Goal: Task Accomplishment & Management: Complete application form

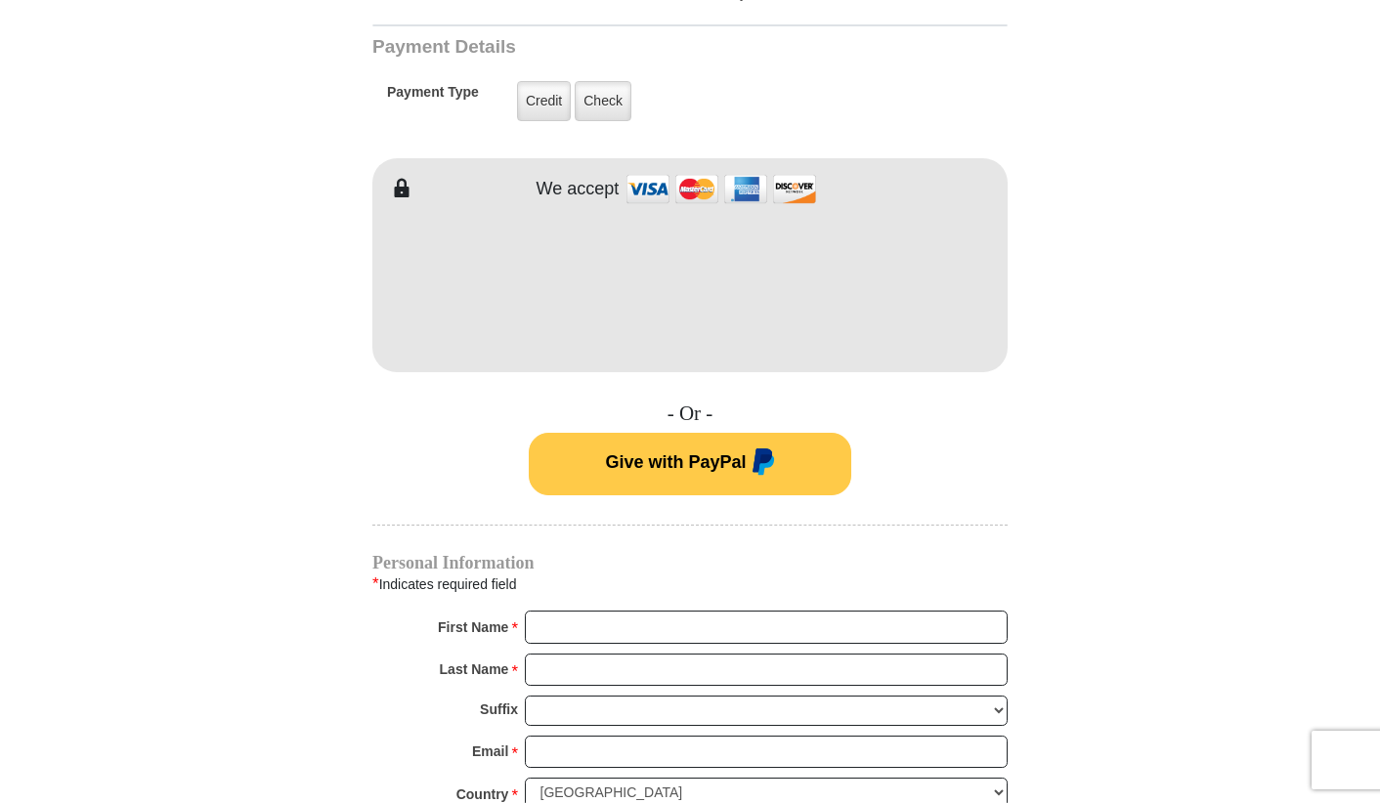
scroll to position [977, 0]
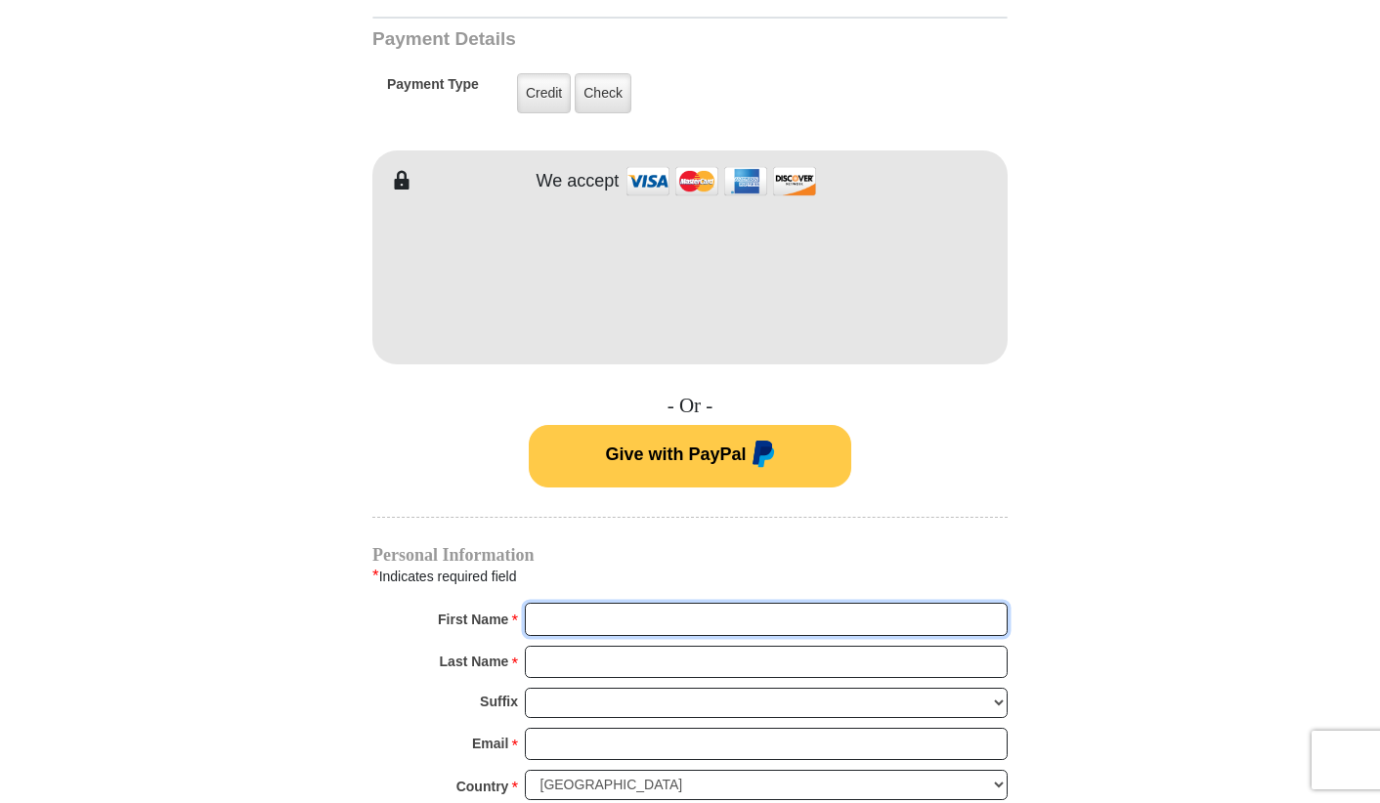
click at [694, 603] on input "First Name *" at bounding box center [766, 619] width 483 height 33
click at [645, 603] on input "First Name *" at bounding box center [766, 619] width 483 height 33
type input "[PERSON_NAME]"
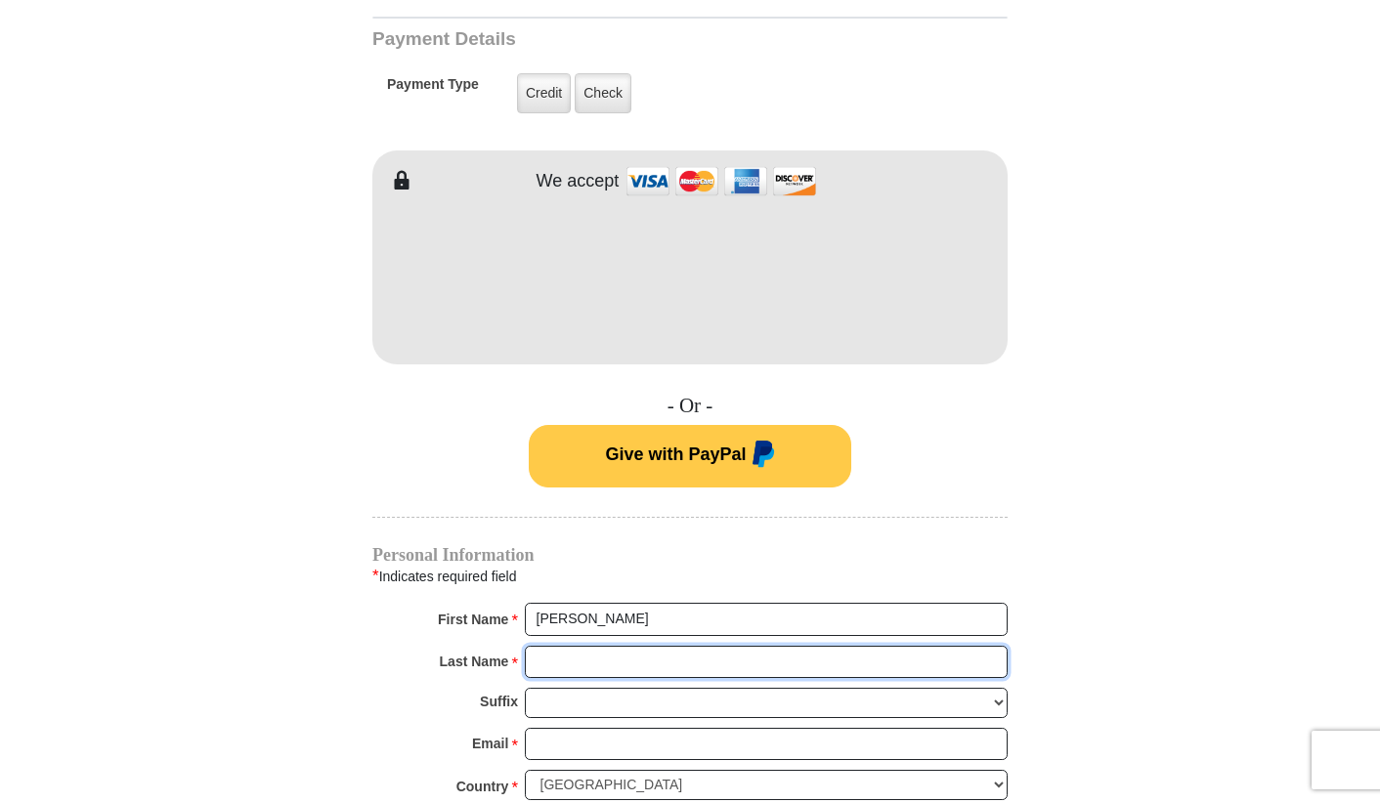
type input "[PERSON_NAME]"
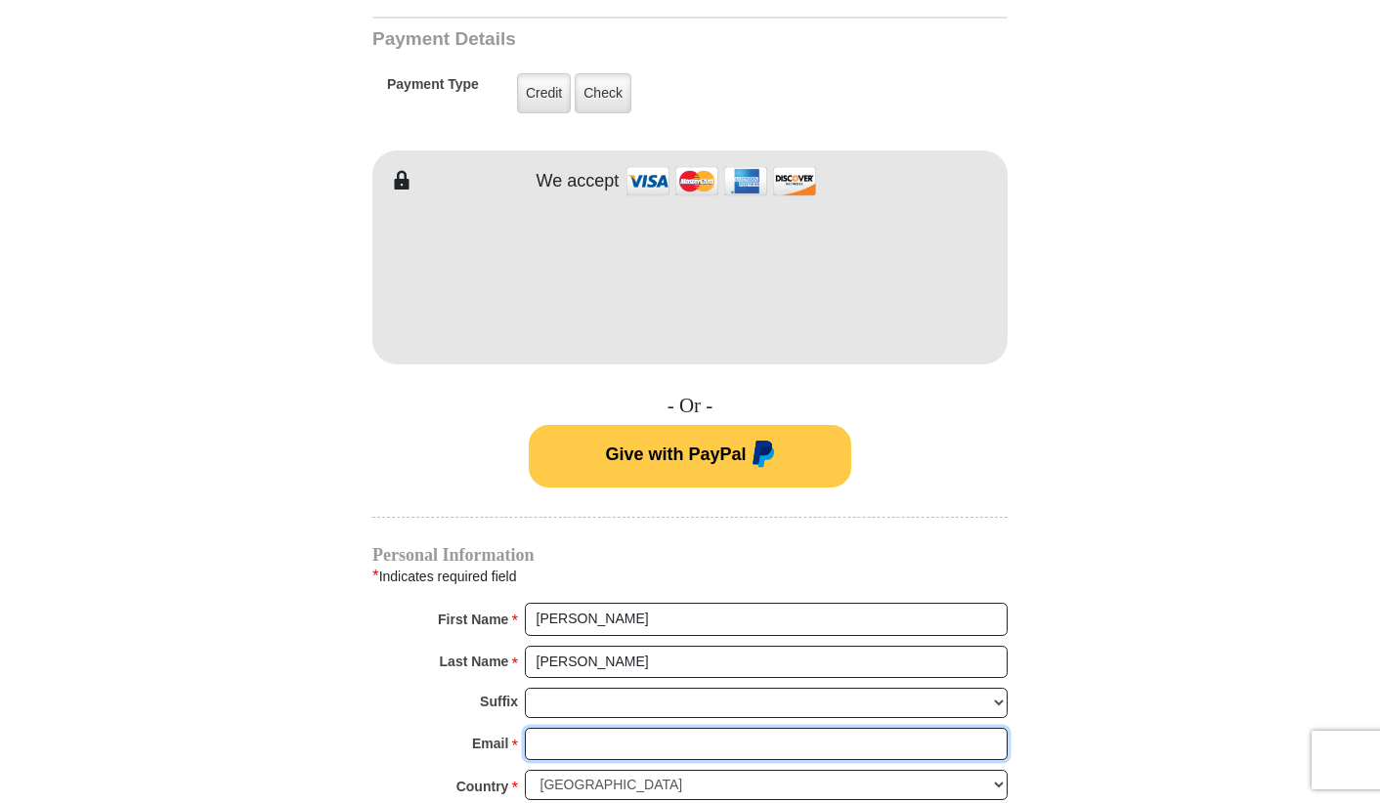
type input "[EMAIL_ADDRESS][DOMAIN_NAME]"
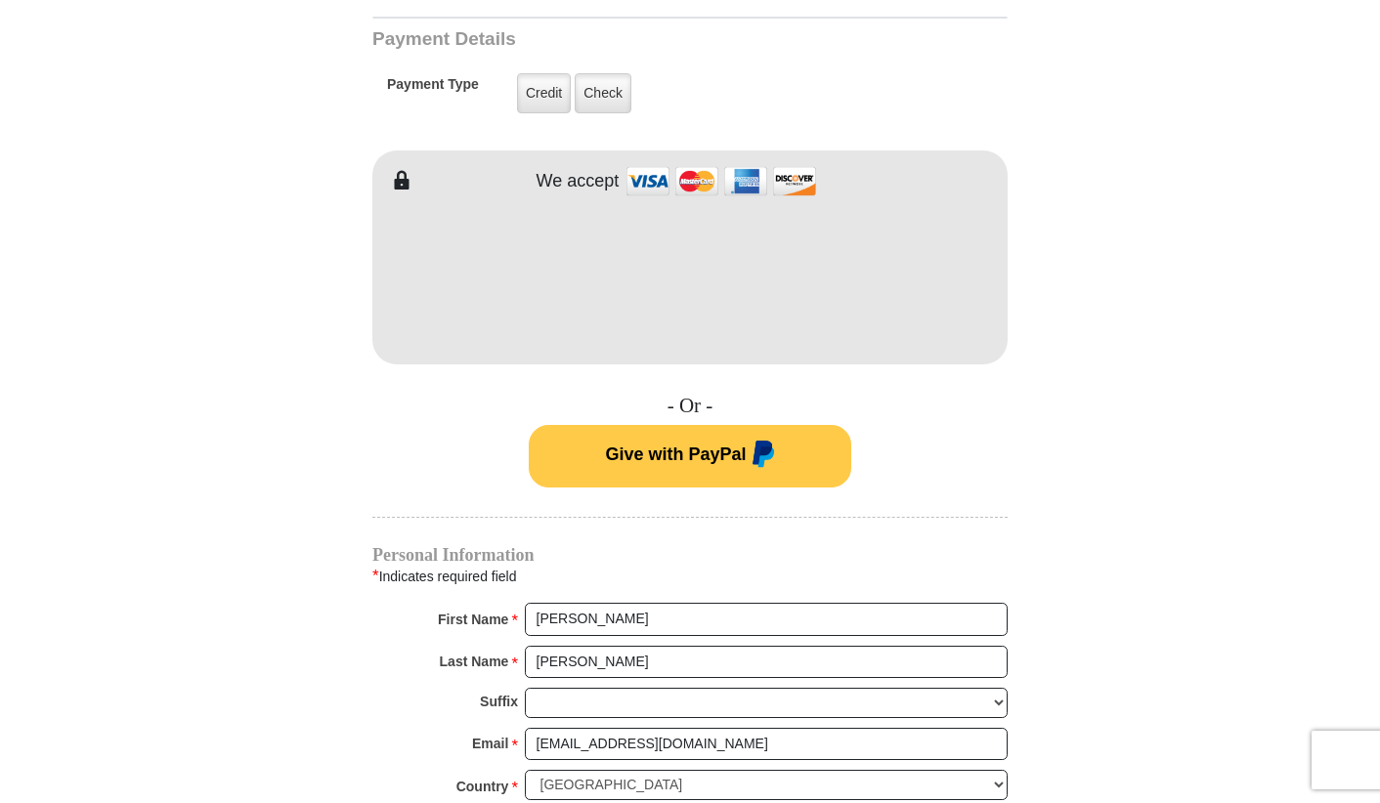
type input "[STREET_ADDRESS] K3"
type input "K3"
type input "[PERSON_NAME]"
select select "MS"
type input "39211"
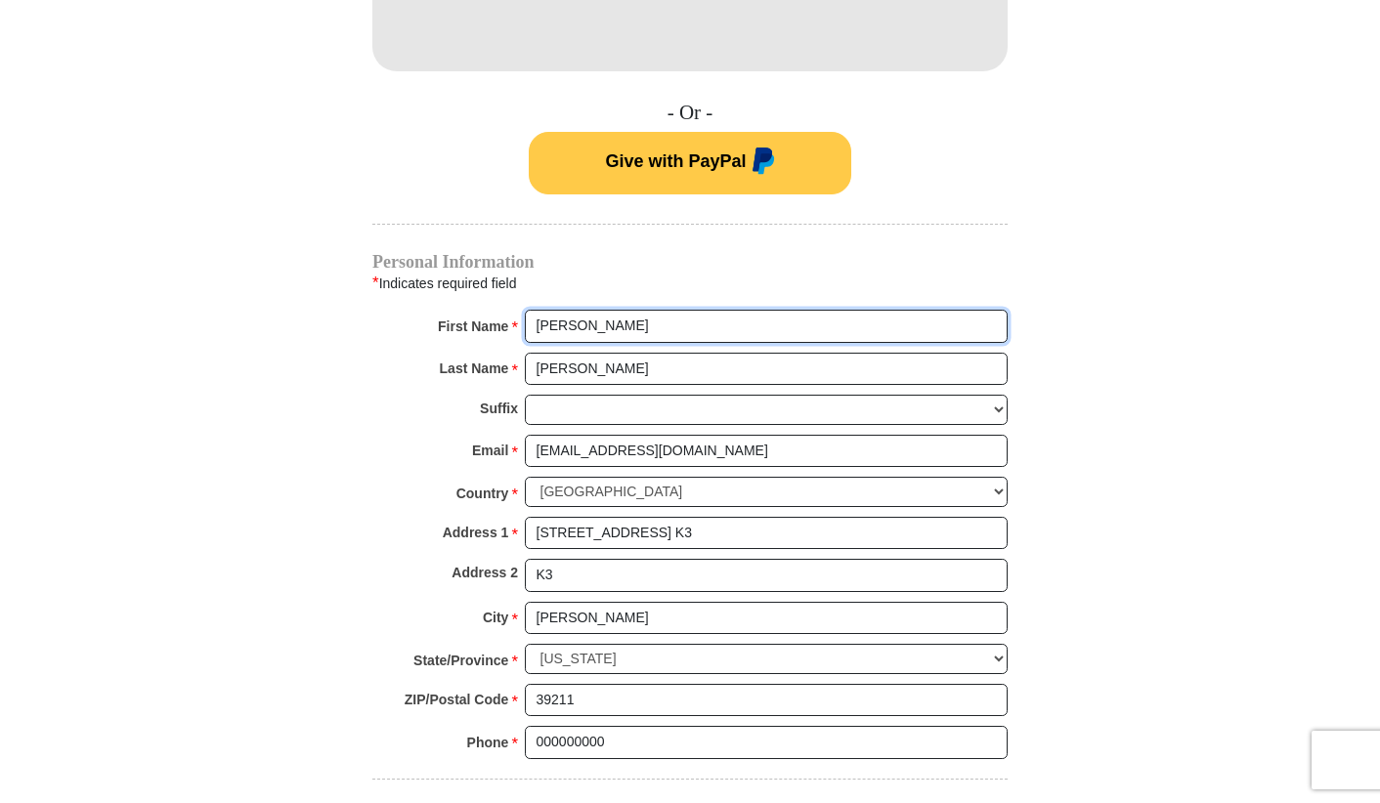
scroll to position [1466, 0]
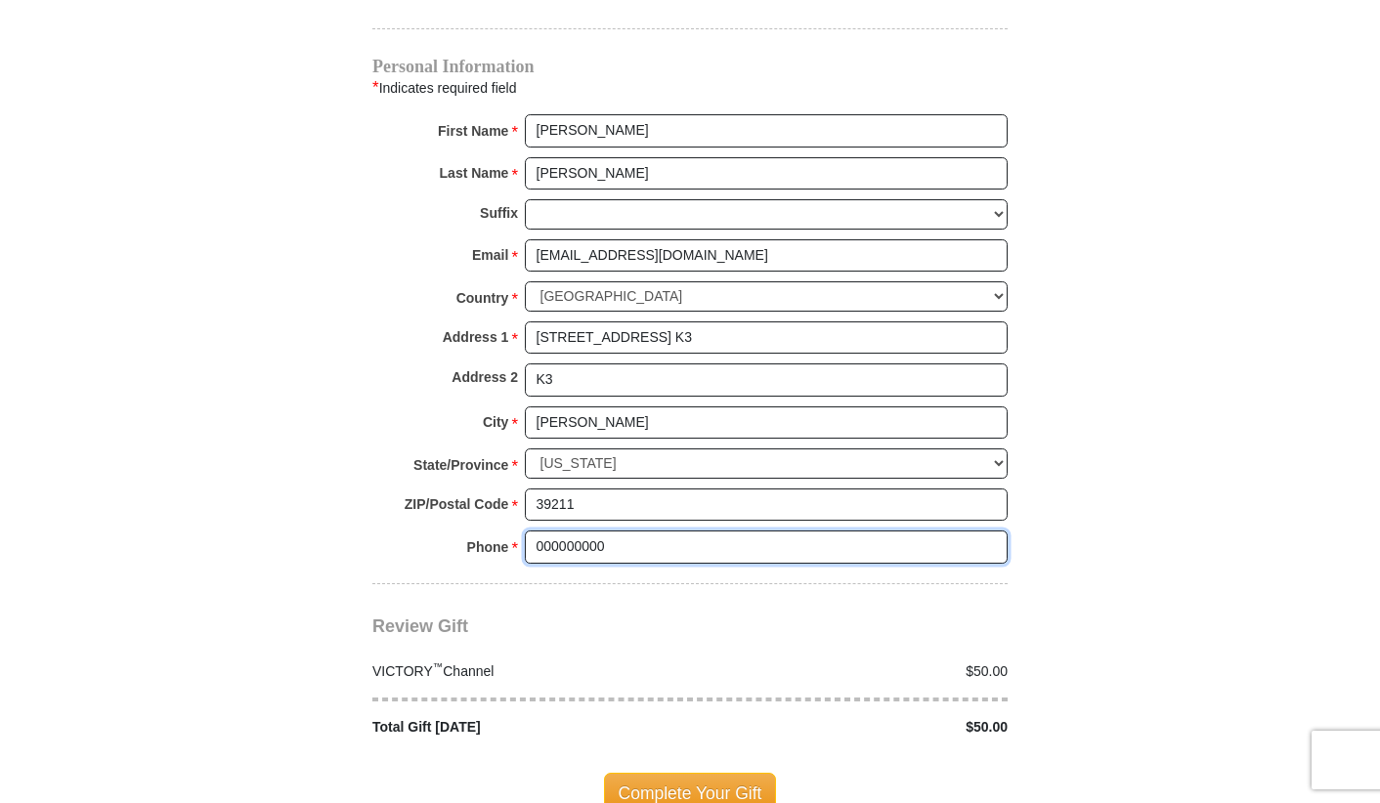
click at [619, 531] on input "000000000" at bounding box center [766, 547] width 483 height 33
drag, startPoint x: 661, startPoint y: 525, endPoint x: 423, endPoint y: 501, distance: 238.6
click at [432, 531] on div "Phone * * 000000000601540 Please enter Phone Number Please enter Phone" at bounding box center [689, 552] width 635 height 43
type input "6015405345"
click at [670, 774] on span "Complete Your Gift" at bounding box center [690, 793] width 173 height 41
